Goal: Information Seeking & Learning: Learn about a topic

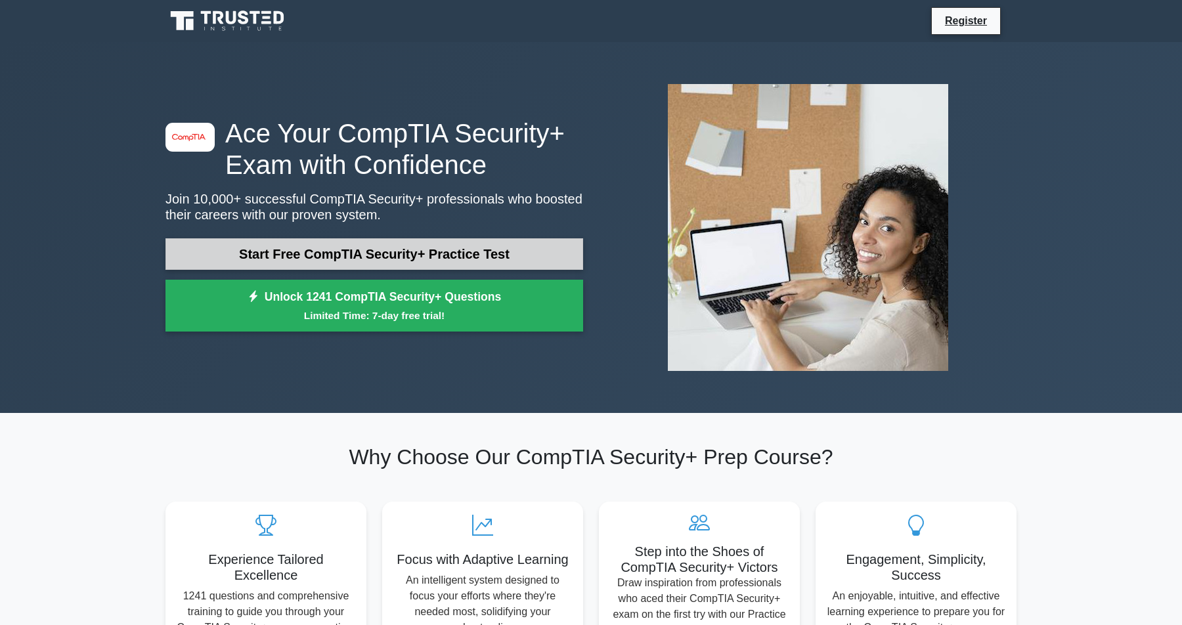
click at [328, 255] on link "Start Free CompTIA Security+ Practice Test" at bounding box center [374, 254] width 418 height 32
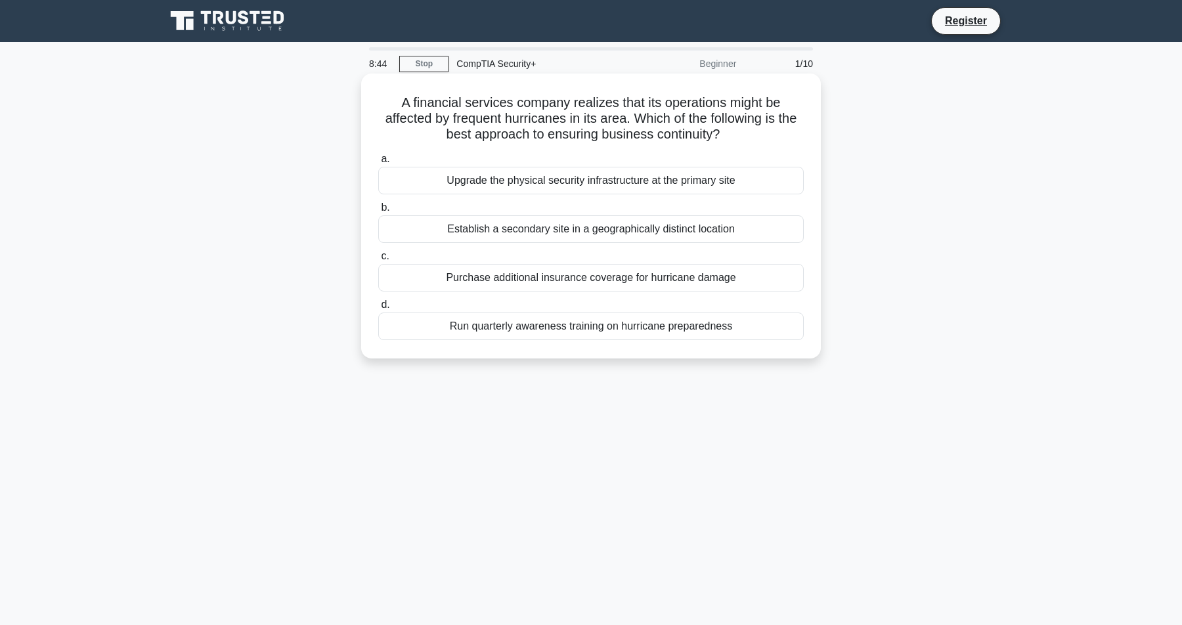
click at [543, 178] on div "Upgrade the physical security infrastructure at the primary site" at bounding box center [590, 181] width 425 height 28
click at [378, 163] on input "a. Upgrade the physical security infrastructure at the primary site" at bounding box center [378, 159] width 0 height 9
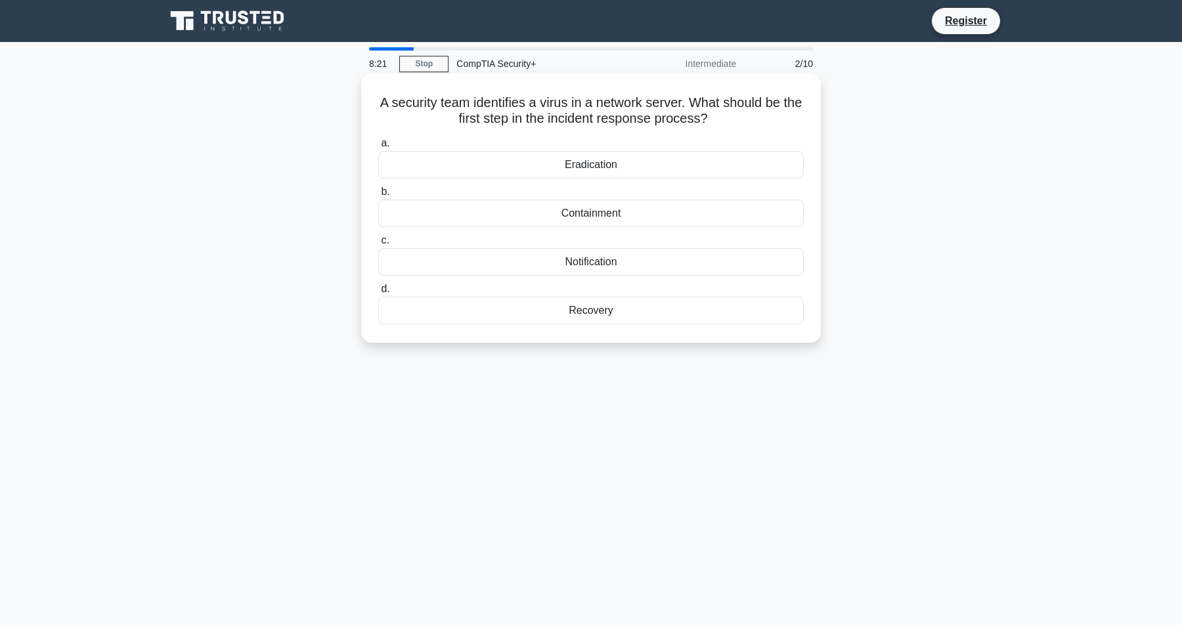
click at [552, 267] on div "Notification" at bounding box center [590, 262] width 425 height 28
click at [378, 245] on input "c. Notification" at bounding box center [378, 240] width 0 height 9
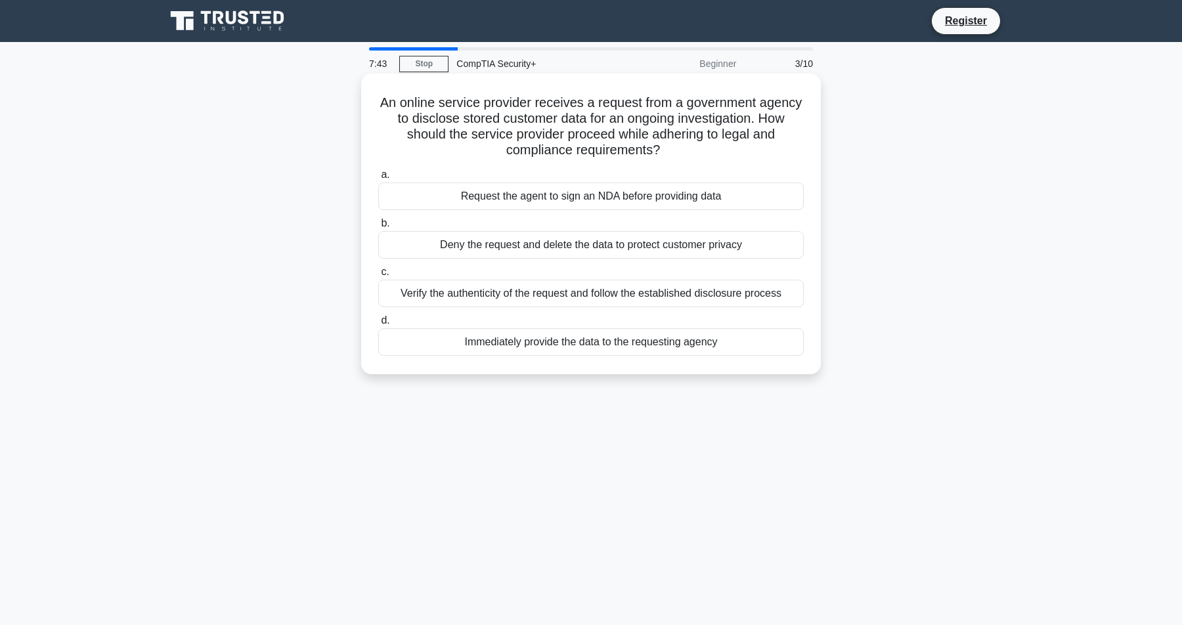
click at [485, 301] on div "Verify the authenticity of the request and follow the established disclosure pr…" at bounding box center [590, 294] width 425 height 28
click at [378, 276] on input "c. Verify the authenticity of the request and follow the established disclosure…" at bounding box center [378, 272] width 0 height 9
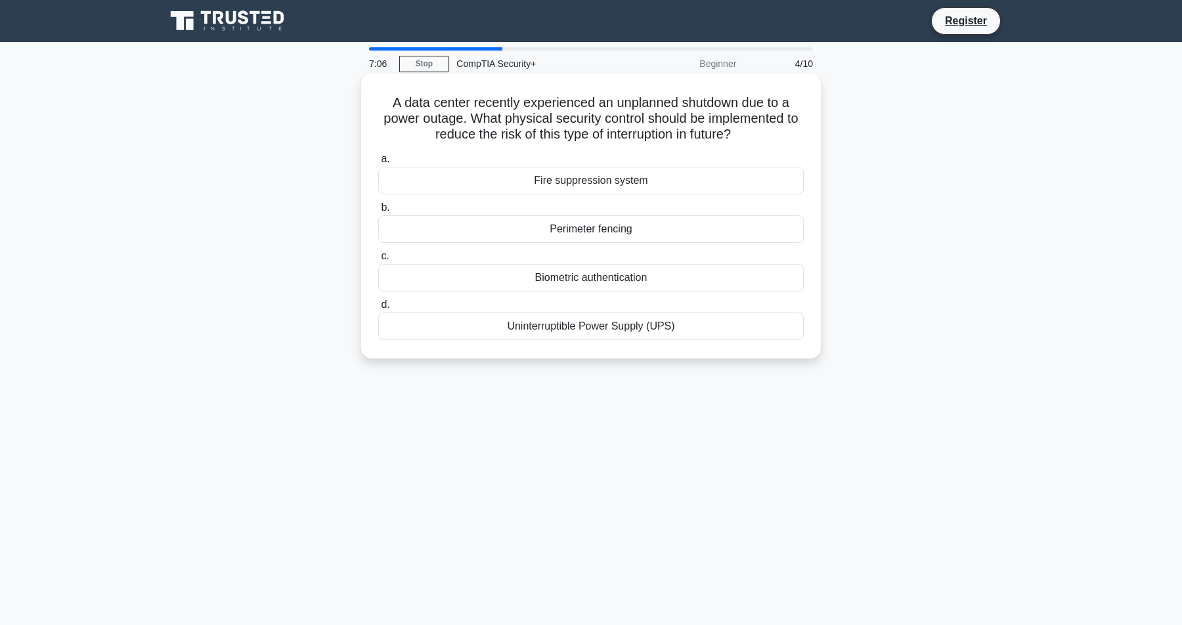
click at [659, 334] on div "Uninterruptible Power Supply (UPS)" at bounding box center [590, 327] width 425 height 28
click at [378, 309] on input "d. Uninterruptible Power Supply (UPS)" at bounding box center [378, 305] width 0 height 9
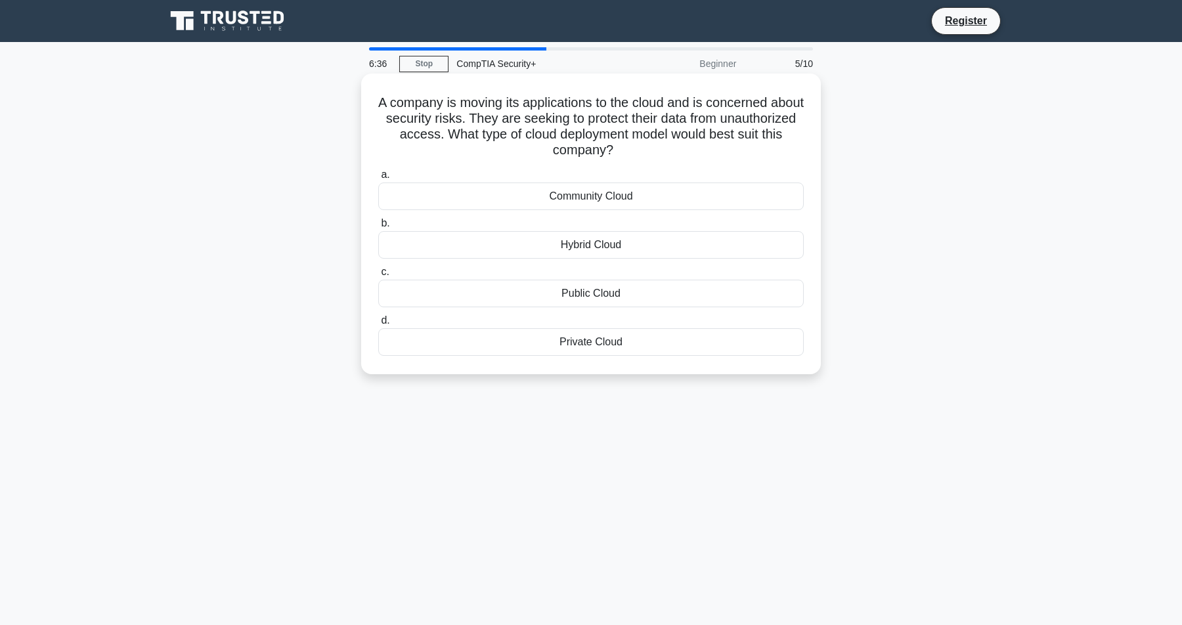
click at [575, 345] on div "Private Cloud" at bounding box center [590, 342] width 425 height 28
click at [378, 325] on input "d. Private Cloud" at bounding box center [378, 320] width 0 height 9
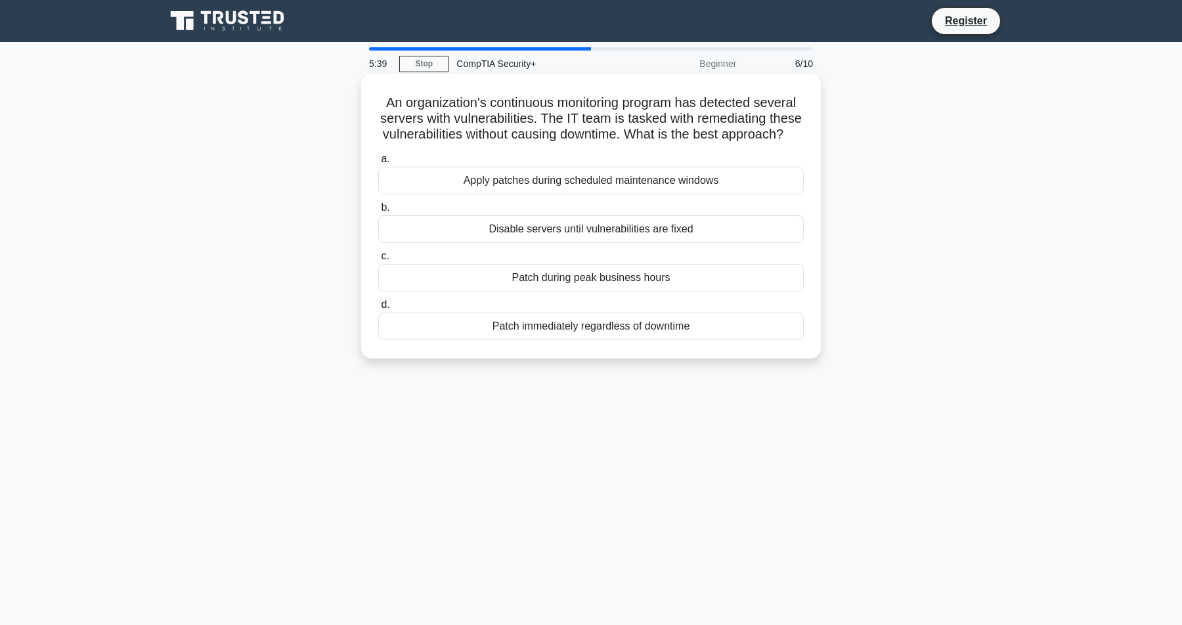
click at [598, 332] on div "Patch immediately regardless of downtime" at bounding box center [590, 327] width 425 height 28
click at [378, 309] on input "d. Patch immediately regardless of downtime" at bounding box center [378, 305] width 0 height 9
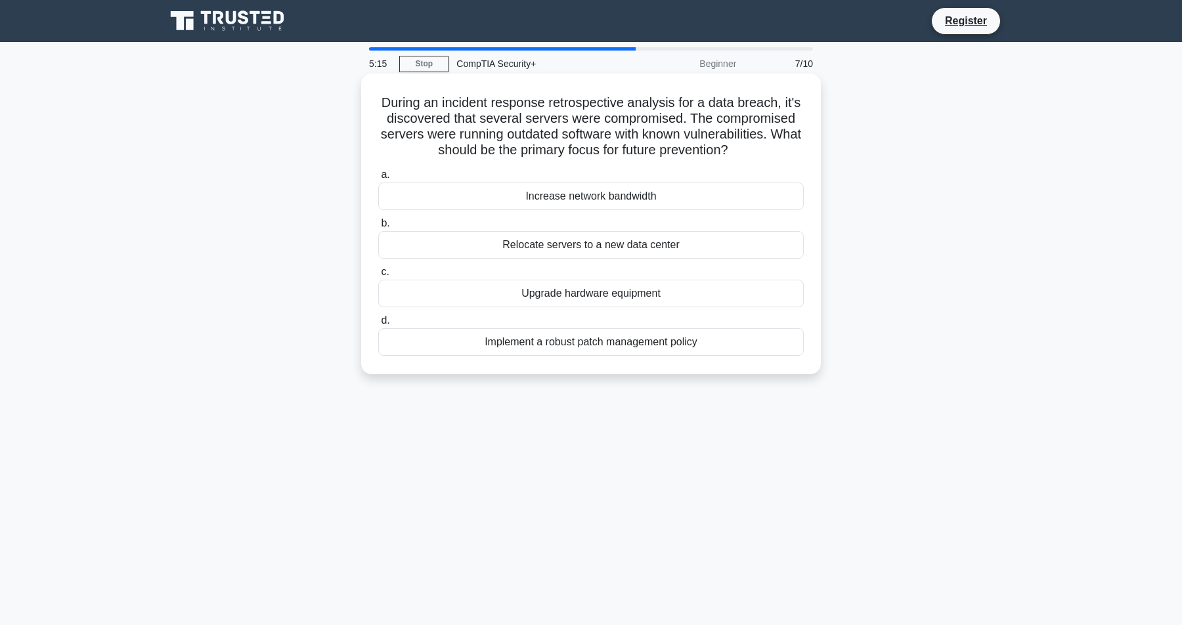
click at [471, 347] on div "Implement a robust patch management policy" at bounding box center [590, 342] width 425 height 28
click at [378, 325] on input "d. Implement a robust patch management policy" at bounding box center [378, 320] width 0 height 9
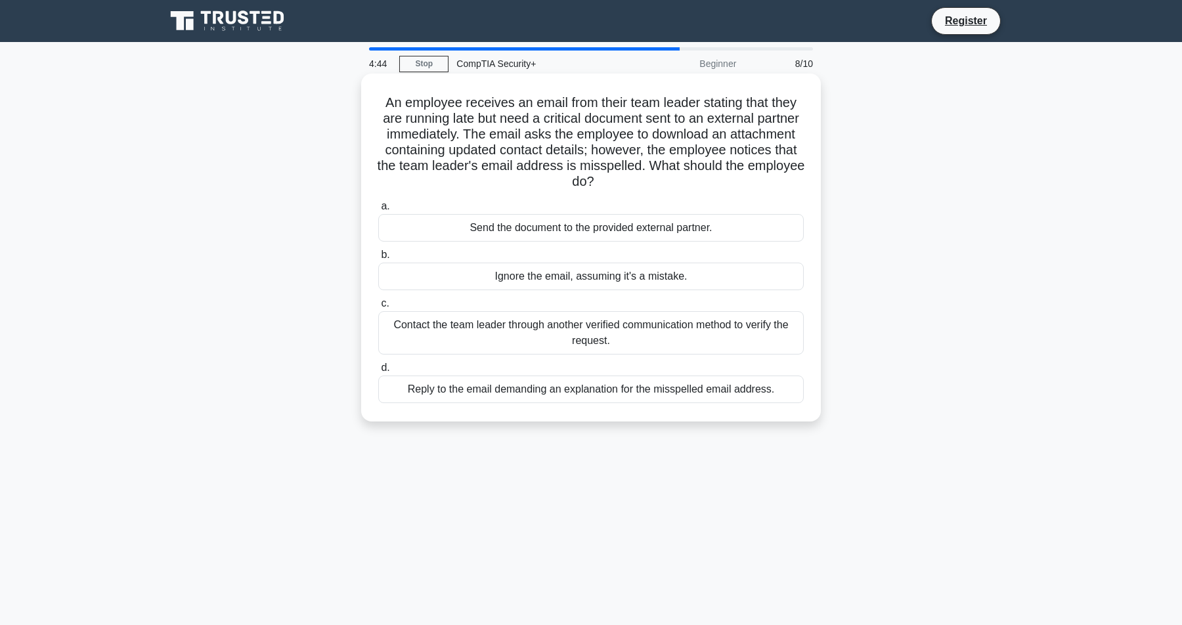
click at [462, 336] on div "Contact the team leader through another verified communication method to verify…" at bounding box center [590, 332] width 425 height 43
click at [378, 308] on input "c. Contact the team leader through another verified communication method to ver…" at bounding box center [378, 303] width 0 height 9
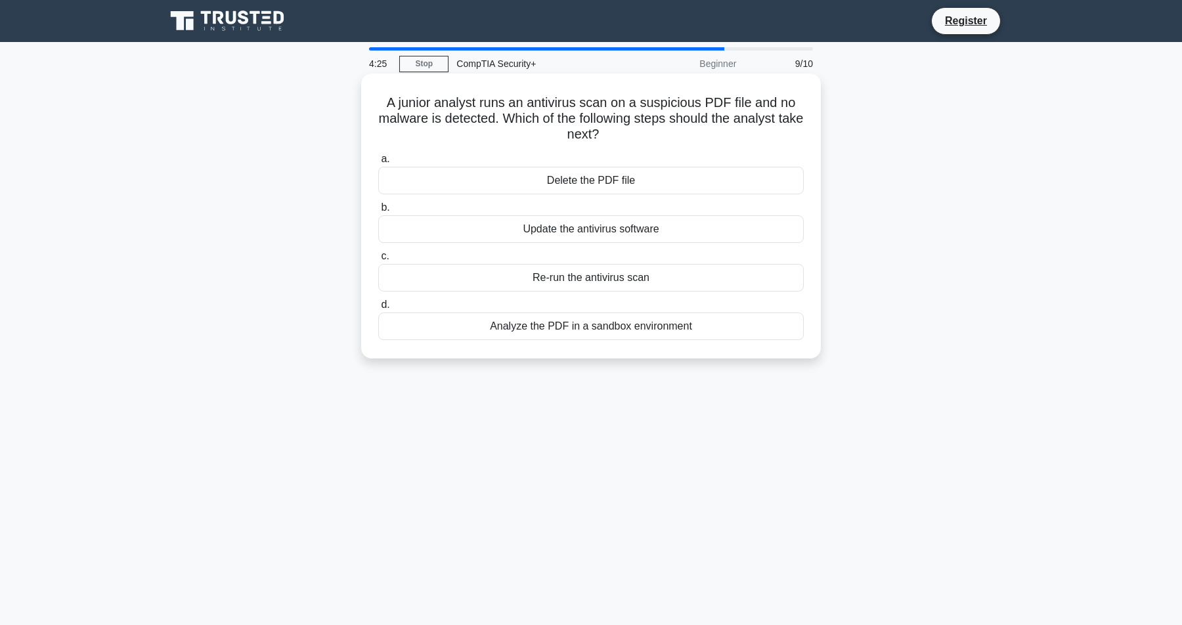
click at [488, 332] on div "Analyze the PDF in a sandbox environment" at bounding box center [590, 327] width 425 height 28
click at [378, 309] on input "d. Analyze the PDF in a sandbox environment" at bounding box center [378, 305] width 0 height 9
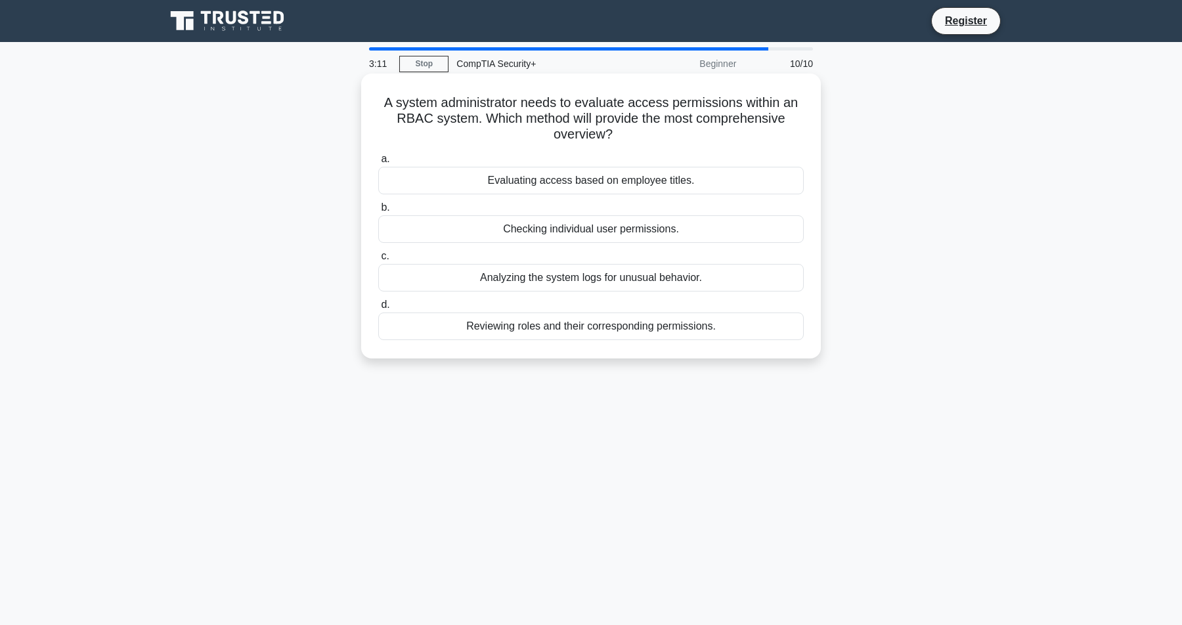
click at [536, 331] on div "Reviewing roles and their corresponding permissions." at bounding box center [590, 327] width 425 height 28
click at [378, 309] on input "d. Reviewing roles and their corresponding permissions." at bounding box center [378, 305] width 0 height 9
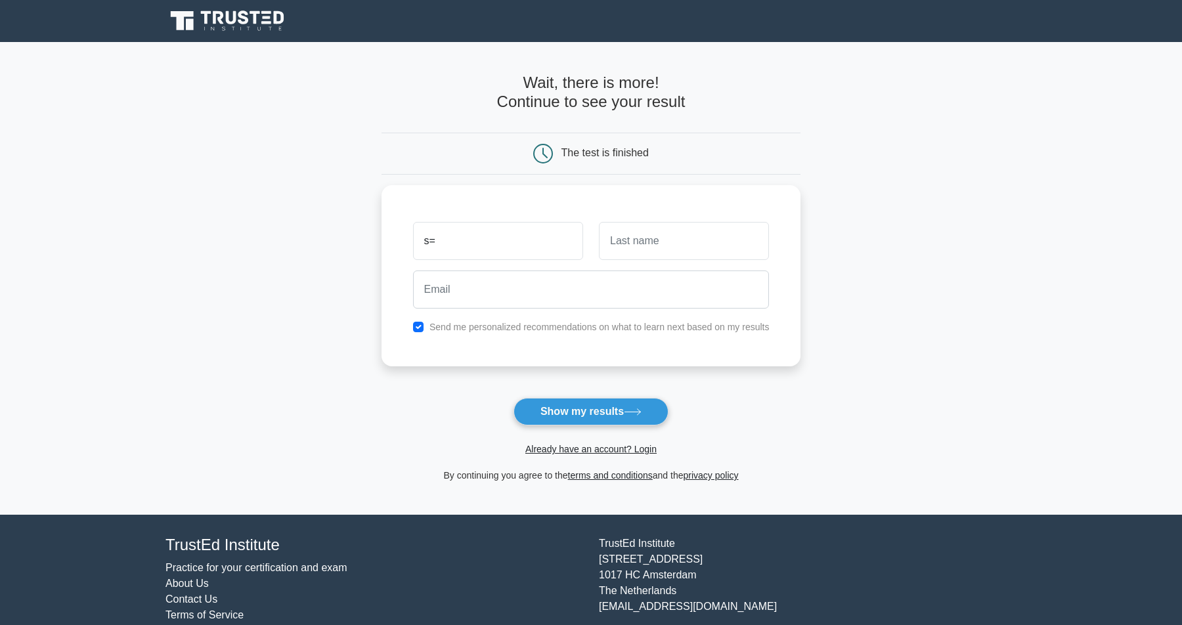
type input "s"
type input "singh"
type input "sungh"
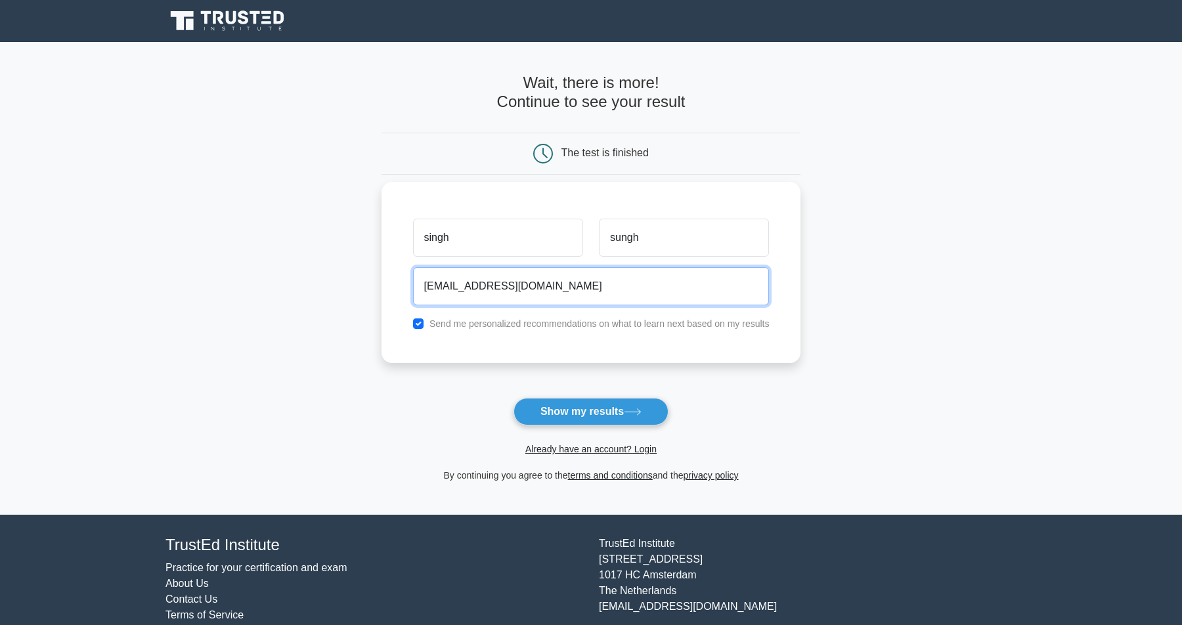
type input "ghidshgidshgh@gmail.com"
click at [513, 398] on button "Show my results" at bounding box center [590, 412] width 155 height 28
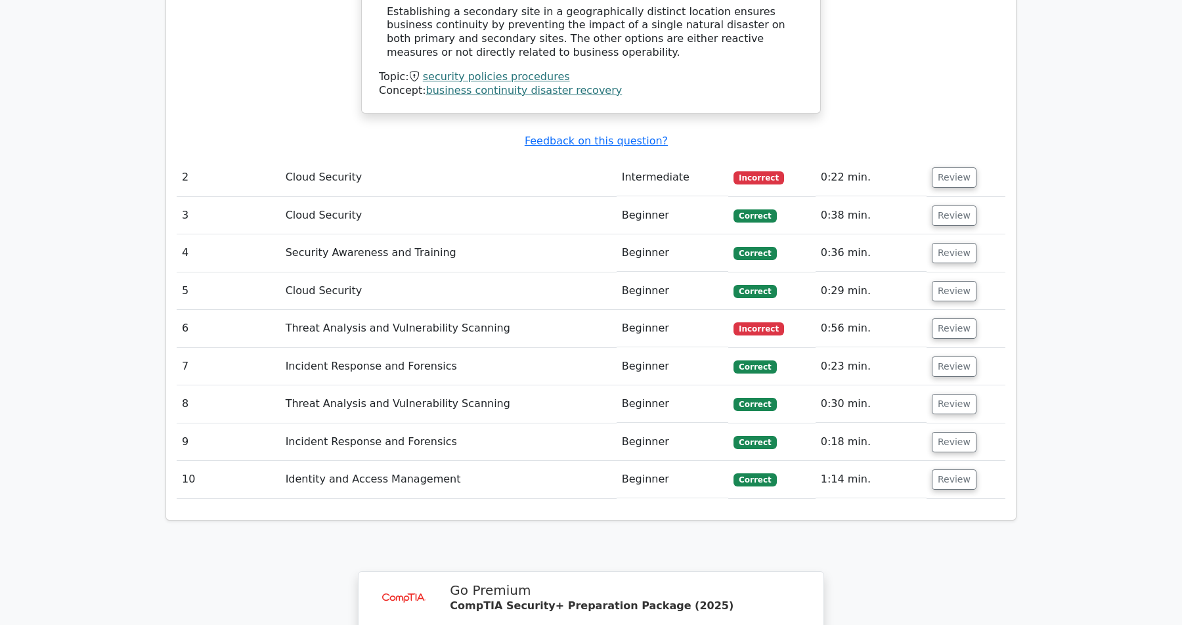
scroll to position [1404, 0]
click at [950, 166] on button "Review" at bounding box center [954, 176] width 45 height 20
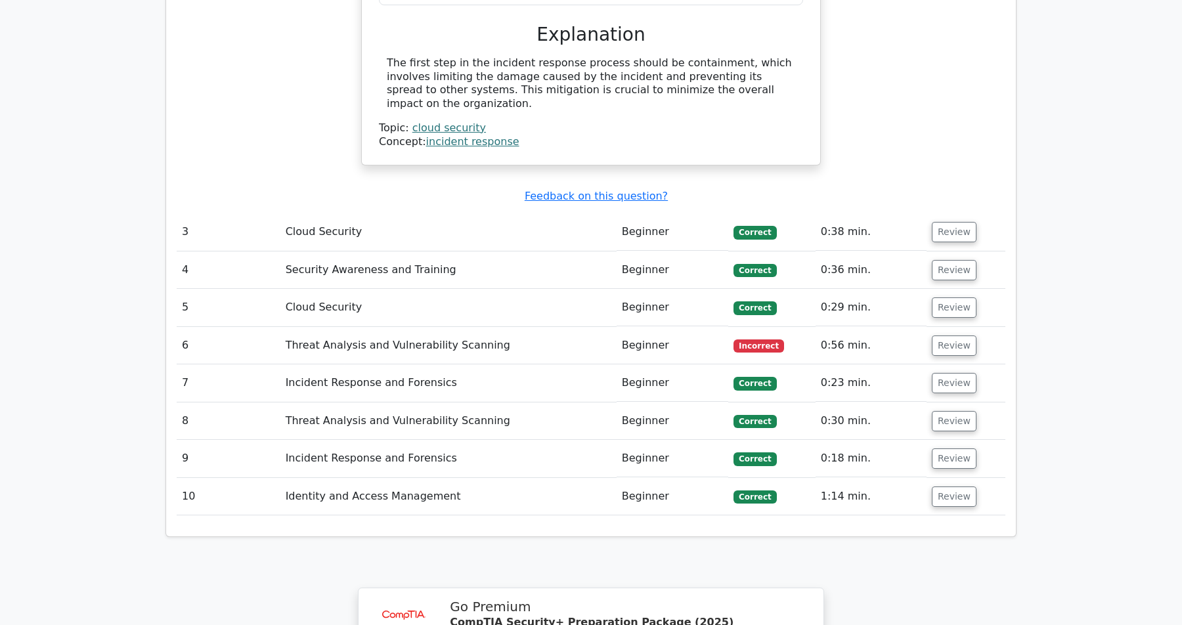
scroll to position [1848, 0]
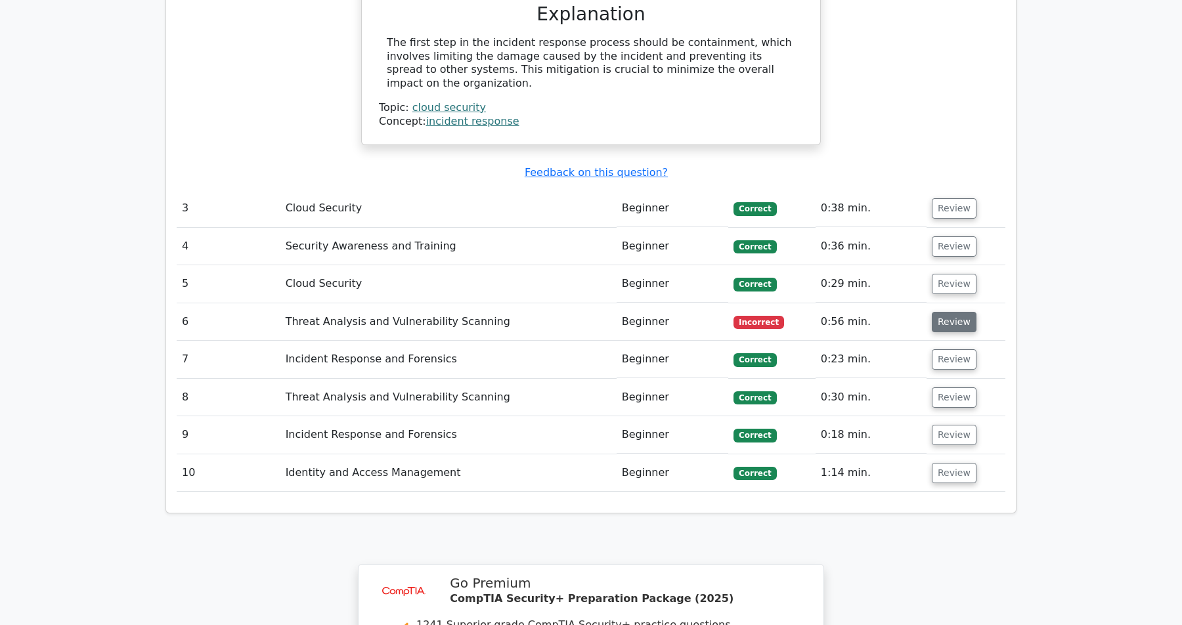
click at [955, 312] on button "Review" at bounding box center [954, 322] width 45 height 20
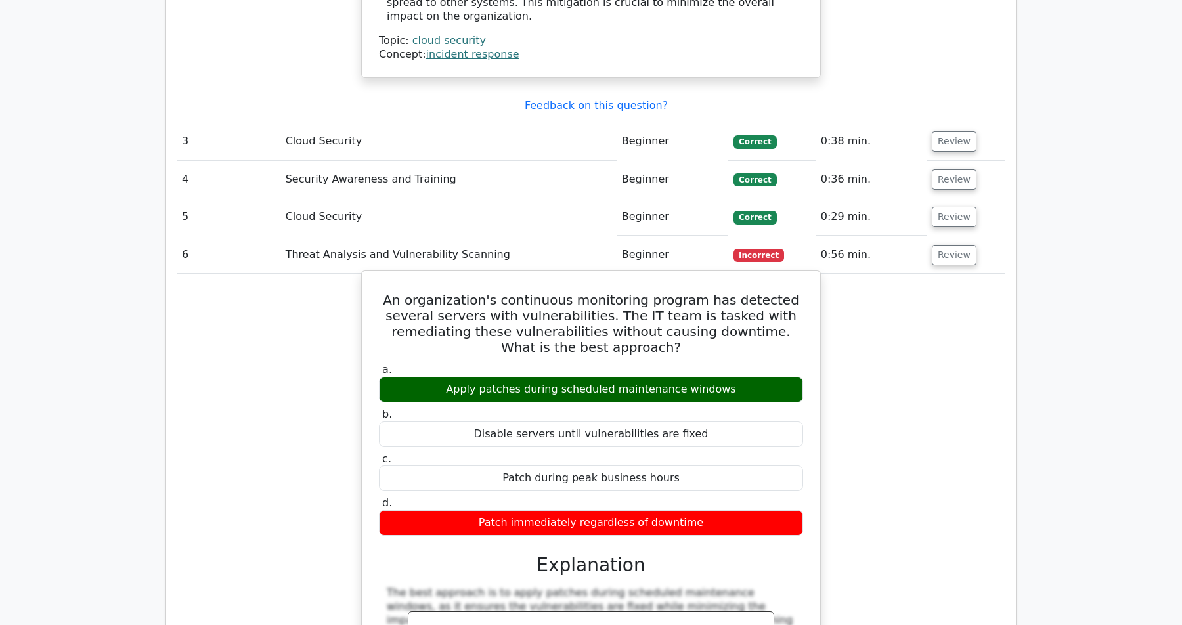
scroll to position [1916, 0]
